Goal: Communication & Community: Ask a question

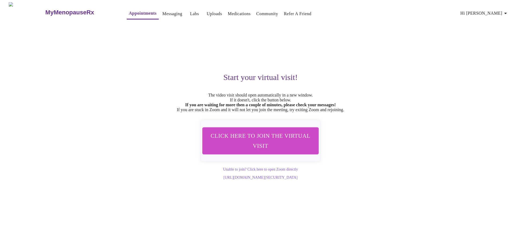
click at [162, 12] on link "Messaging" at bounding box center [172, 14] width 20 height 8
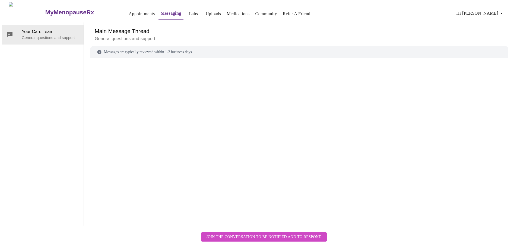
scroll to position [20, 0]
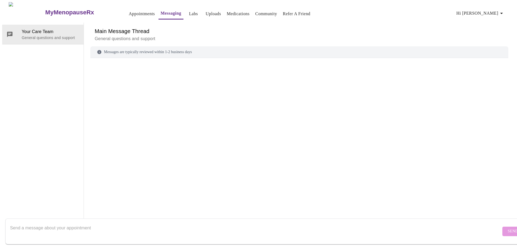
click at [110, 223] on textarea "Send a message about your appointment" at bounding box center [255, 231] width 491 height 17
type textarea "Hello, I have secondary insurance coverage through Tricare, but I'm not sure ho…"
click at [508, 228] on span "Send" at bounding box center [513, 231] width 10 height 7
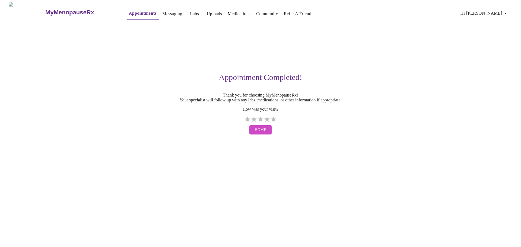
click at [228, 12] on link "Medications" at bounding box center [239, 14] width 23 height 8
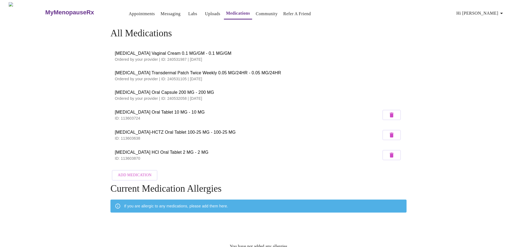
click at [59, 11] on h3 "MyMenopauseRx" at bounding box center [69, 12] width 49 height 7
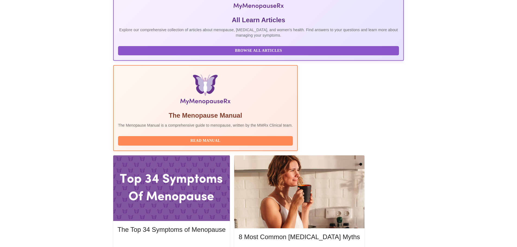
scroll to position [111, 0]
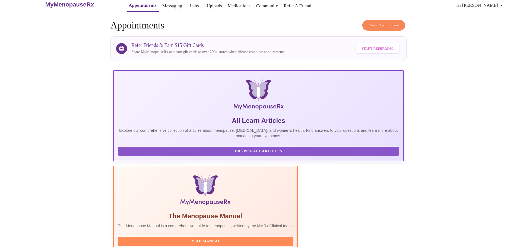
scroll to position [0, 0]
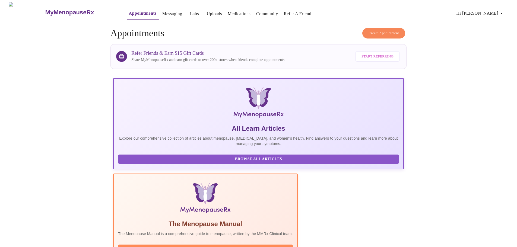
click at [140, 164] on button "Browse All Articles" at bounding box center [258, 159] width 281 height 9
